Goal: Communication & Community: Participate in discussion

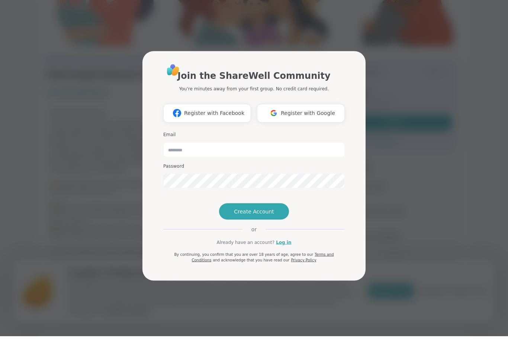
click at [404, 74] on div "Join the ShareWell Community You're minutes away from your first group. No cred…" at bounding box center [253, 170] width 499 height 341
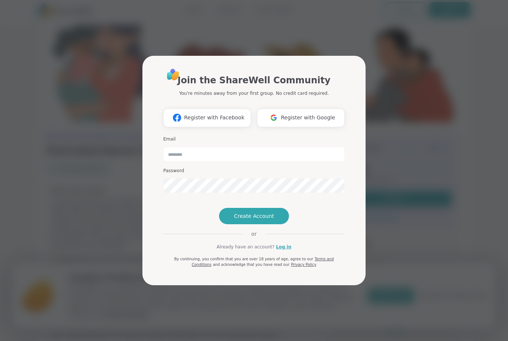
click at [482, 251] on div "Join the ShareWell Community You're minutes away from your first group. No cred…" at bounding box center [253, 170] width 499 height 341
click at [281, 250] on link "Log in" at bounding box center [283, 247] width 15 height 7
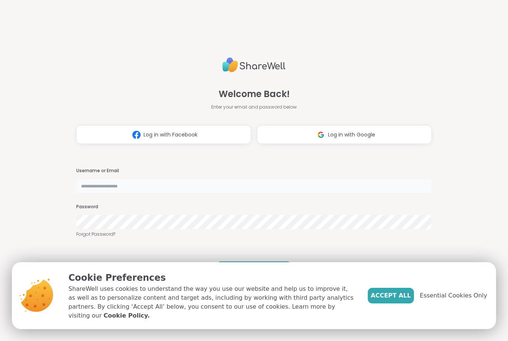
click at [144, 184] on input "text" at bounding box center [253, 185] width 355 height 15
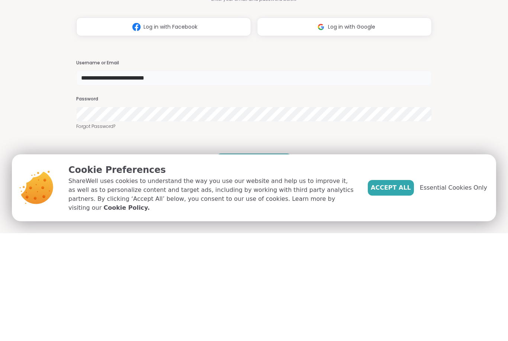
type input "**********"
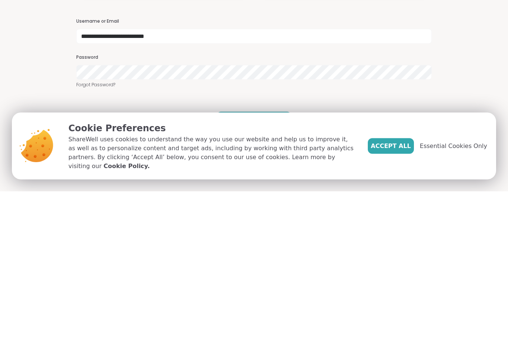
click at [273, 261] on button "LOG IN" at bounding box center [253, 269] width 75 height 16
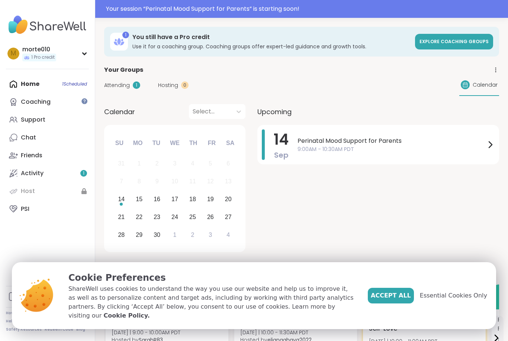
click at [64, 175] on link "Activity 1" at bounding box center [47, 173] width 83 height 18
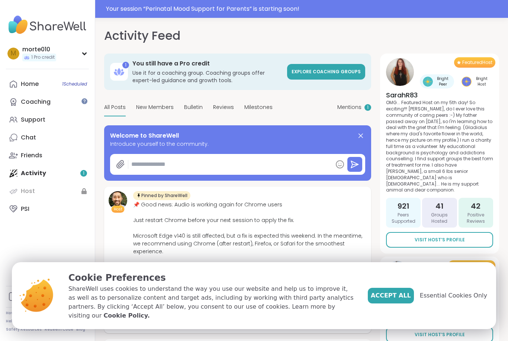
click at [48, 82] on link "Home 1 Scheduled" at bounding box center [47, 84] width 83 height 18
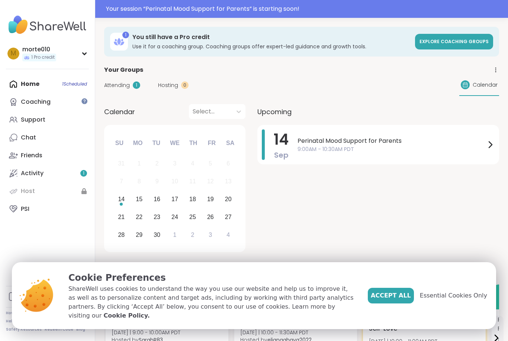
click at [385, 143] on span "Perinatal Mood Support for Parents" at bounding box center [391, 140] width 188 height 9
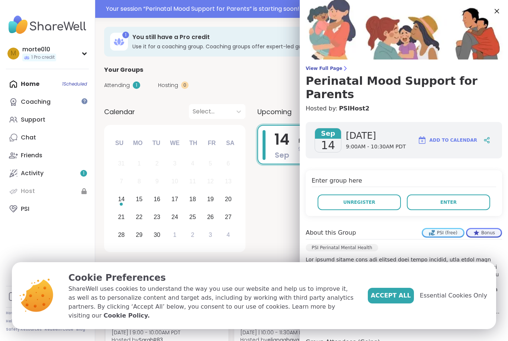
click at [467, 194] on button "Enter" at bounding box center [448, 202] width 83 height 16
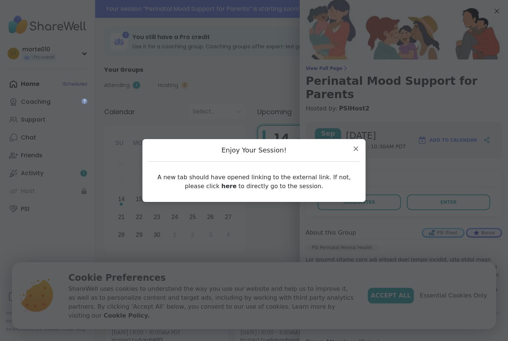
click at [221, 183] on link "here" at bounding box center [228, 186] width 15 height 7
